Goal: Find specific page/section: Find specific page/section

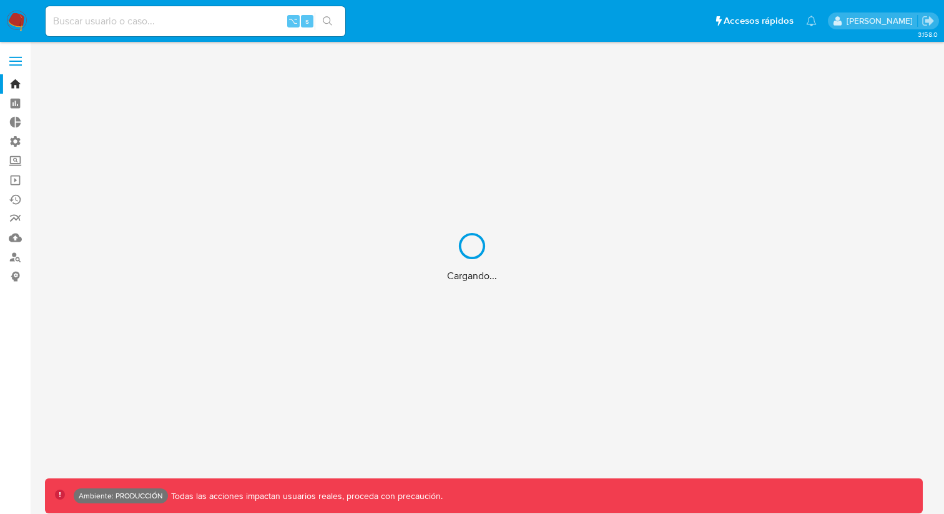
click at [19, 119] on div "Cargando..." at bounding box center [472, 257] width 944 height 514
click at [22, 84] on div "Cargando..." at bounding box center [472, 257] width 944 height 514
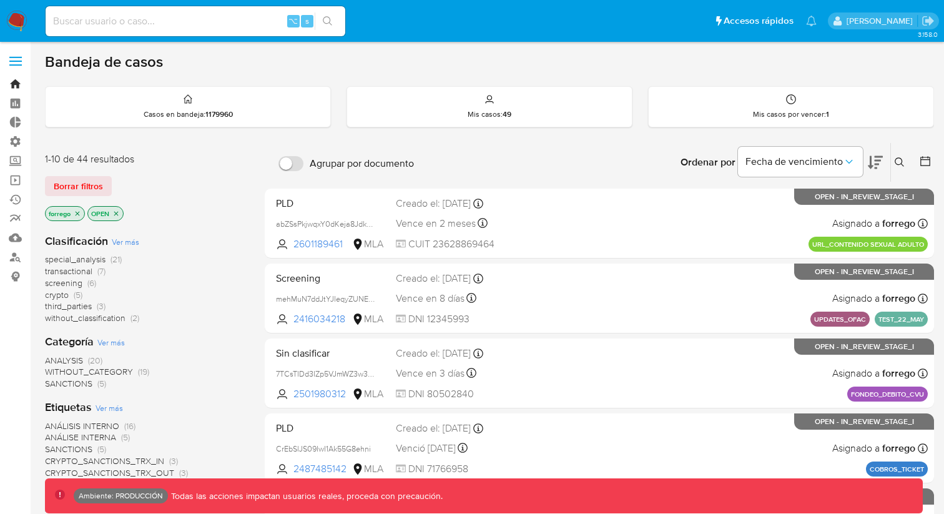
click at [14, 84] on link "Bandeja" at bounding box center [74, 83] width 149 height 19
click at [14, 62] on span at bounding box center [15, 62] width 12 height 2
click at [0, 0] on input "checkbox" at bounding box center [0, 0] width 0 height 0
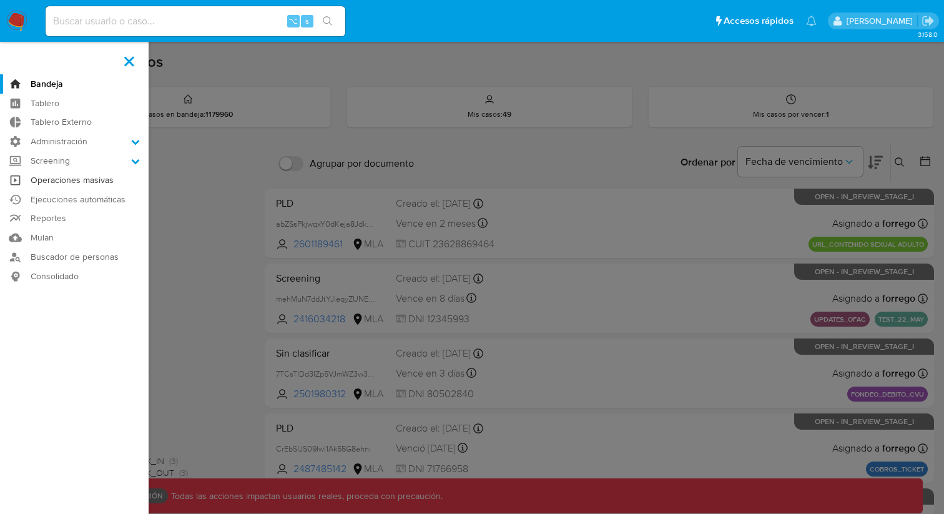
click at [76, 182] on link "Operaciones masivas" at bounding box center [74, 179] width 149 height 19
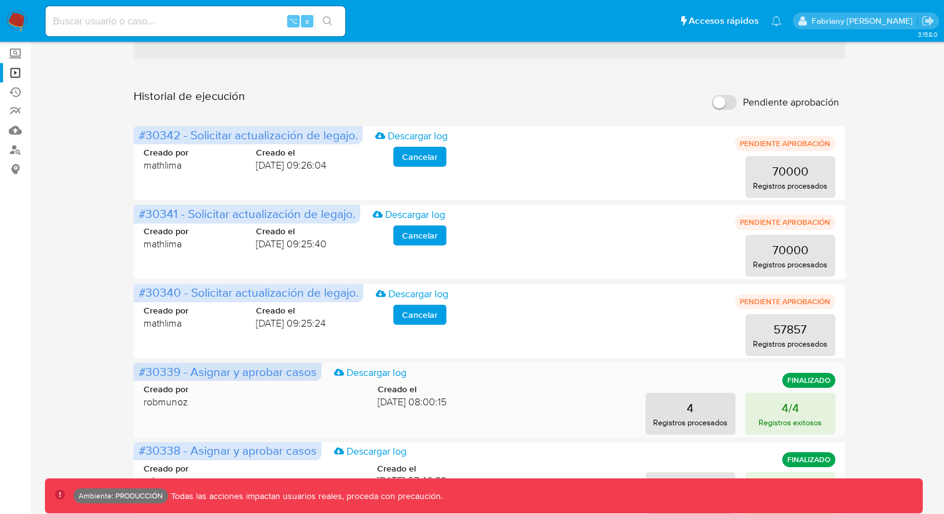
scroll to position [103, 0]
